Goal: Task Accomplishment & Management: Complete application form

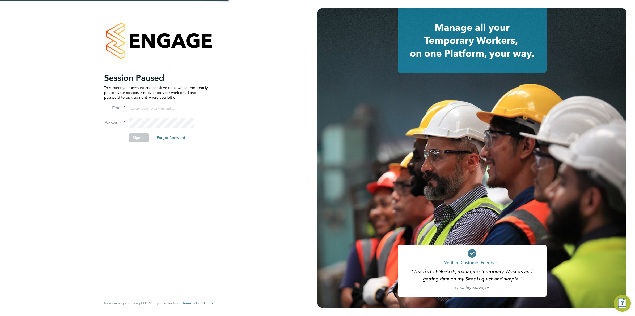
type input "mhabbershaw@spheresolutions.co.uk"
click at [137, 136] on button "Sign In" at bounding box center [139, 138] width 20 height 8
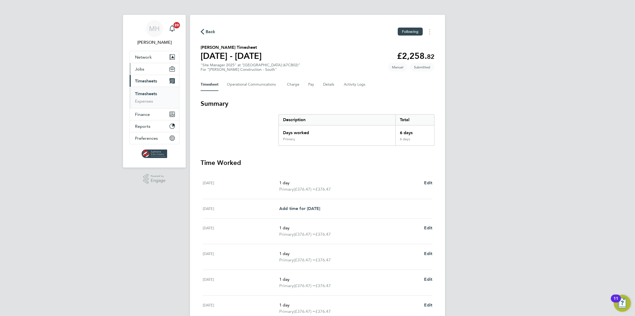
click at [141, 68] on span "Jobs" at bounding box center [139, 69] width 9 height 5
click at [145, 88] on link "Vacancies" at bounding box center [144, 89] width 19 height 5
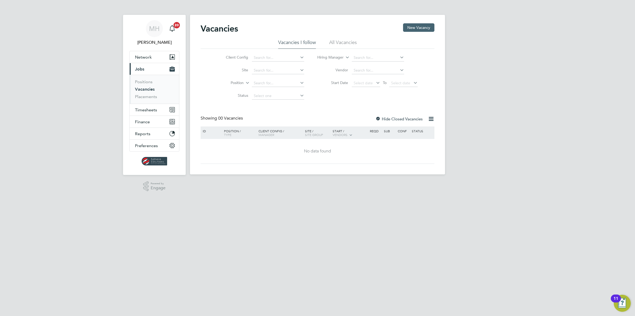
click at [415, 29] on button "New Vacancy" at bounding box center [418, 27] width 31 height 8
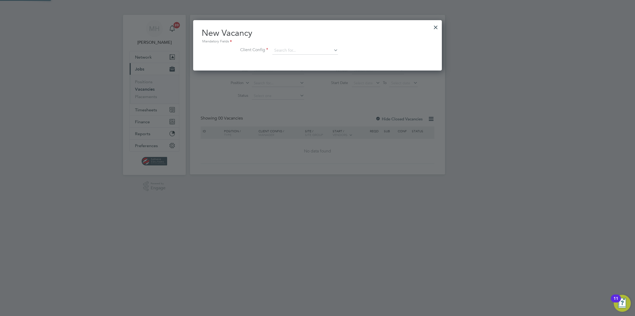
scroll to position [50, 249]
click at [433, 27] on div at bounding box center [436, 26] width 10 height 10
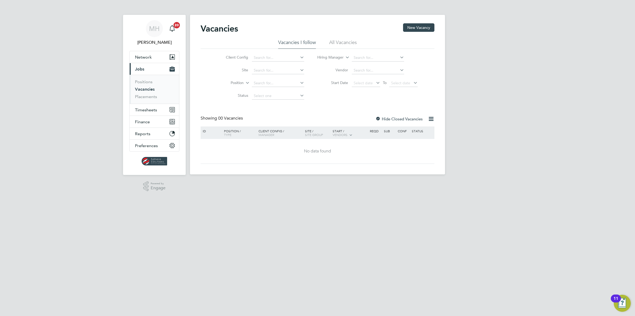
click at [350, 43] on li "All Vacancies" at bounding box center [343, 44] width 28 height 10
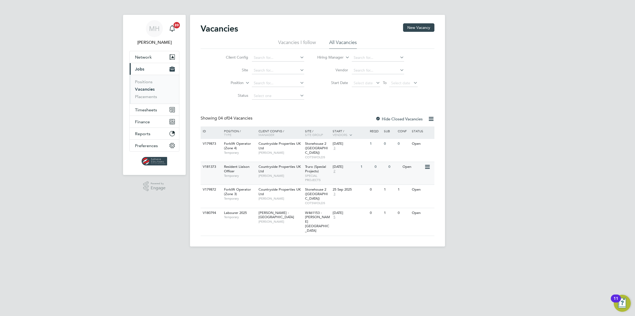
click at [425, 164] on icon at bounding box center [426, 167] width 5 height 6
click at [352, 170] on div "[DATE] 2" at bounding box center [345, 169] width 28 height 14
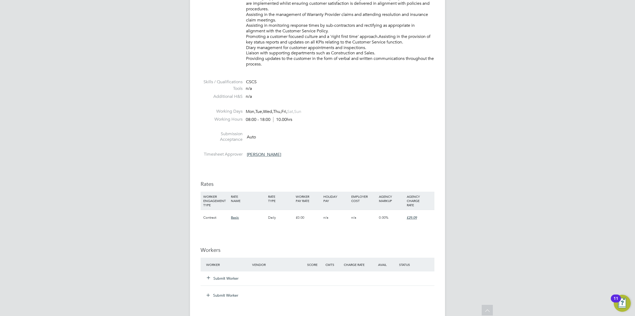
scroll to position [299, 0]
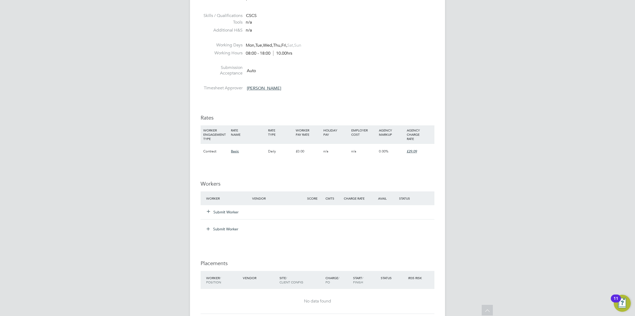
click at [212, 213] on button "Submit Worker" at bounding box center [223, 212] width 32 height 5
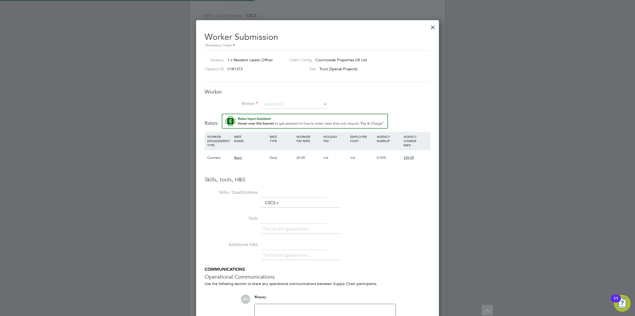
scroll to position [342, 243]
click at [273, 104] on input at bounding box center [295, 105] width 66 height 8
click at [281, 113] on li "David Ell is (CN38804)" at bounding box center [295, 112] width 66 height 7
type input "David Ellis (CN38804)"
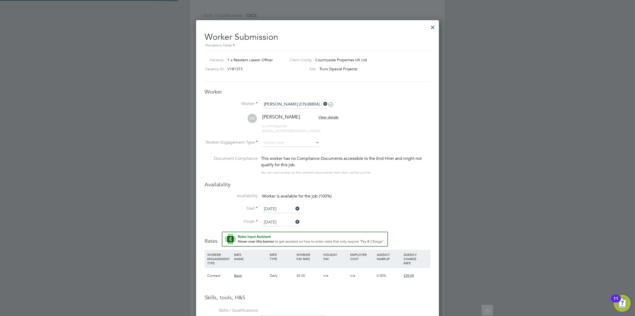
scroll to position [460, 243]
click at [284, 141] on input at bounding box center [291, 143] width 58 height 8
click at [282, 149] on li "Contract" at bounding box center [291, 150] width 58 height 7
type input "Contract"
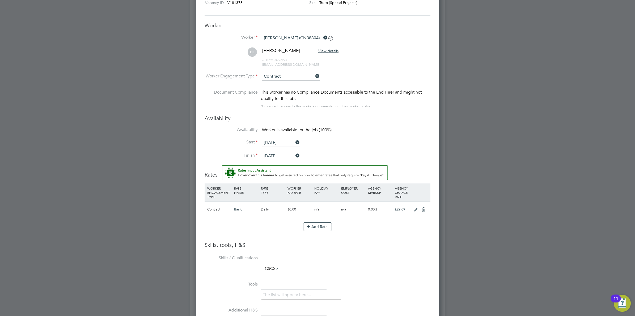
click at [293, 210] on div "£0.00" at bounding box center [299, 209] width 27 height 15
click at [317, 229] on button "Add Rate" at bounding box center [317, 227] width 29 height 8
click at [254, 229] on input at bounding box center [246, 227] width 24 height 9
type input "CIS"
click at [297, 228] on input "0" at bounding box center [299, 227] width 24 height 9
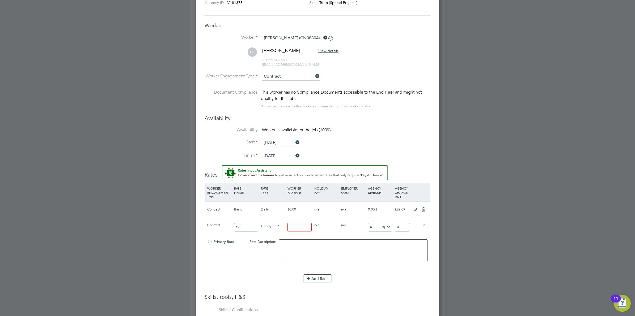
type input "2"
type input "24"
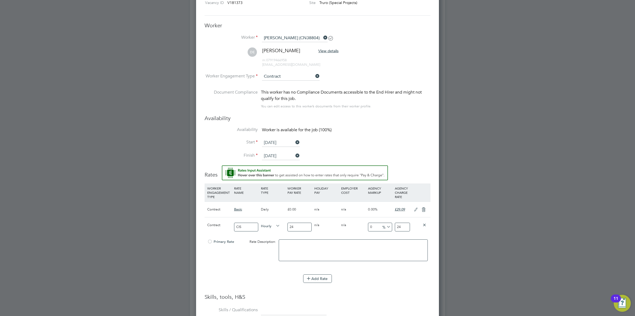
click at [365, 292] on li "WORKER ENGAGEMENT TYPE RATE NAME RATE TYPE WORKER PAY RATE HOLIDAY PAY EMPLOYER…" at bounding box center [317, 239] width 226 height 110
click at [385, 227] on icon at bounding box center [385, 227] width 0 height 7
click at [356, 142] on li "Start 29 Sep 2025" at bounding box center [317, 145] width 226 height 13
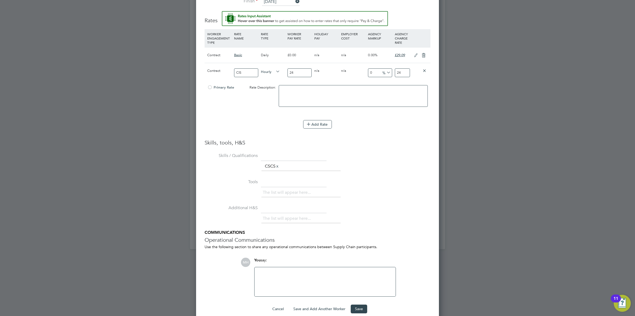
scroll to position [529, 0]
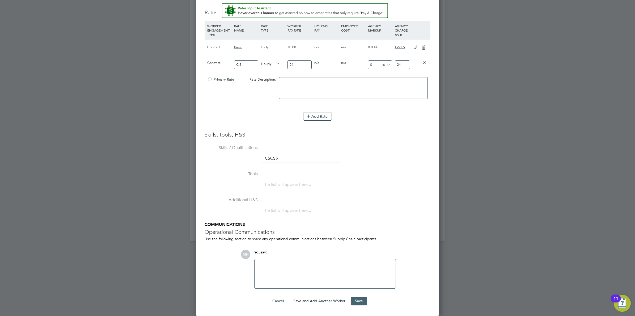
click at [356, 302] on button "Save" at bounding box center [358, 301] width 16 height 8
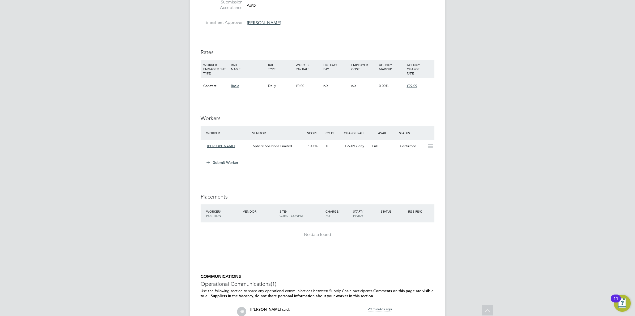
scroll to position [365, 0]
click at [563, 49] on div "MH Mark Habbershaw Notifications 20 Applications: Network Team Members Business…" at bounding box center [317, 23] width 635 height 777
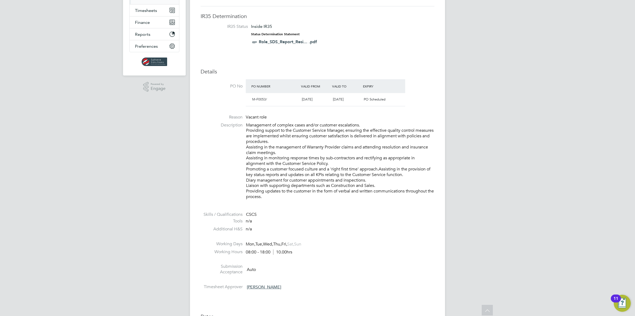
scroll to position [232, 0]
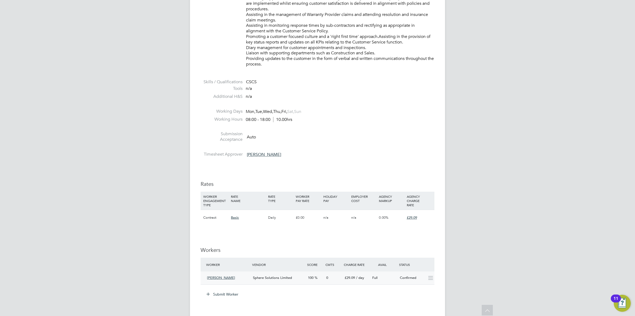
click at [214, 278] on span "David Ellis" at bounding box center [221, 278] width 28 height 5
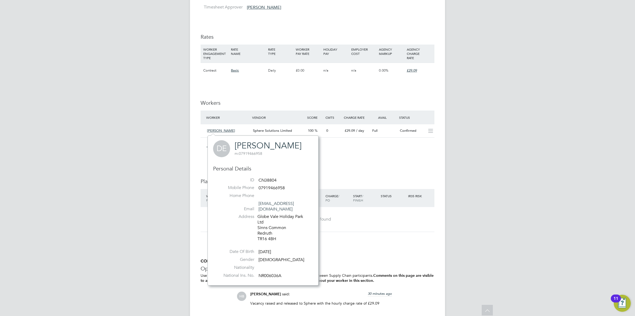
scroll to position [431, 0]
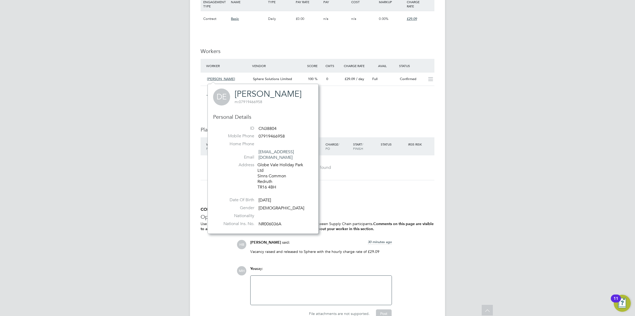
click at [364, 209] on h5 "COMMUNICATIONS" at bounding box center [317, 210] width 234 height 6
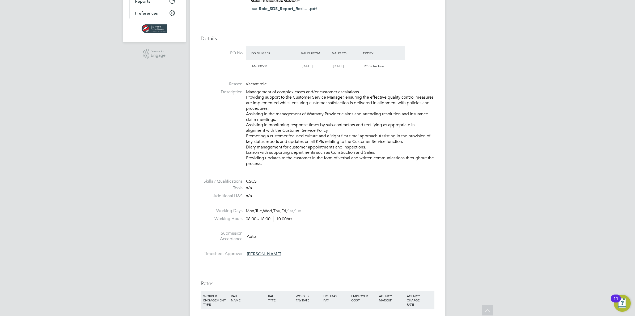
scroll to position [0, 0]
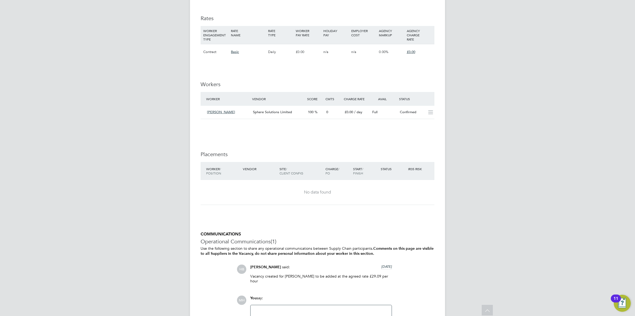
scroll to position [452, 0]
